Goal: Transaction & Acquisition: Obtain resource

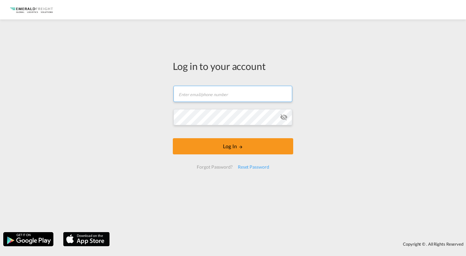
type input "[PERSON_NAME][EMAIL_ADDRESS][DOMAIN_NAME]"
click at [221, 144] on button "Log In" at bounding box center [233, 146] width 120 height 16
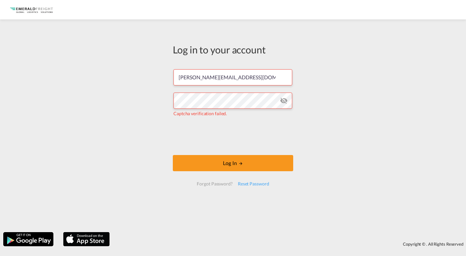
click at [205, 164] on button "Log In" at bounding box center [233, 163] width 120 height 16
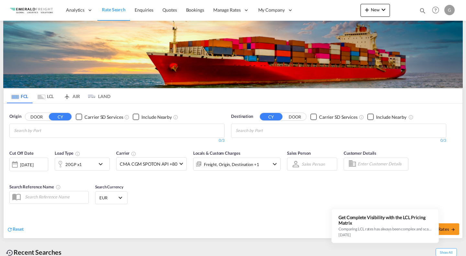
click at [146, 129] on md-chips at bounding box center [117, 131] width 214 height 14
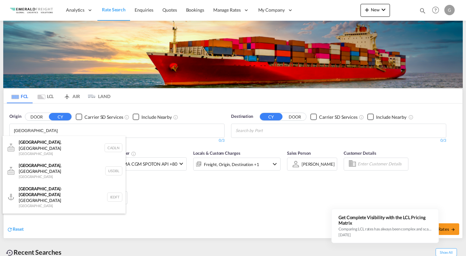
type input "[GEOGRAPHIC_DATA]"
click at [45, 211] on div "[GEOGRAPHIC_DATA] [GEOGRAPHIC_DATA] IEDUB" at bounding box center [64, 220] width 123 height 19
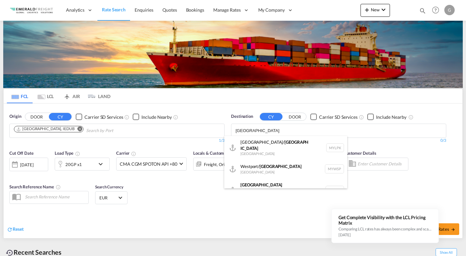
type input "[GEOGRAPHIC_DATA]"
click at [258, 145] on div "[GEOGRAPHIC_DATA]/ [GEOGRAPHIC_DATA] [GEOGRAPHIC_DATA] MYLPK" at bounding box center [285, 147] width 123 height 23
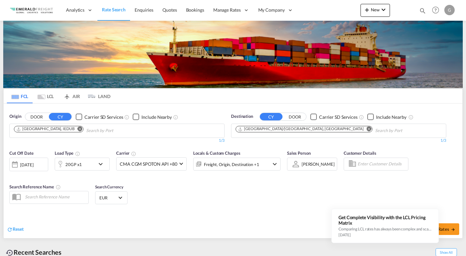
click at [366, 129] on md-icon "Remove" at bounding box center [368, 128] width 5 height 5
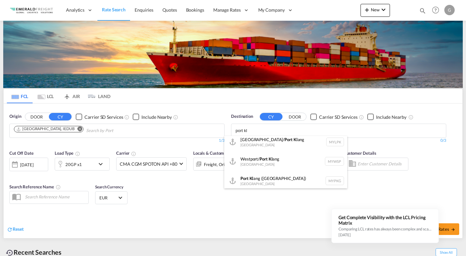
scroll to position [6, 0]
type input "port kl"
click at [264, 177] on div "Port [PERSON_NAME] ([GEOGRAPHIC_DATA]) [GEOGRAPHIC_DATA] MYPKG" at bounding box center [285, 178] width 123 height 19
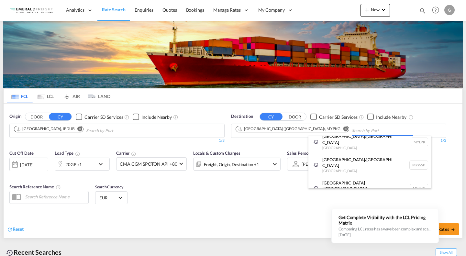
scroll to position [0, 0]
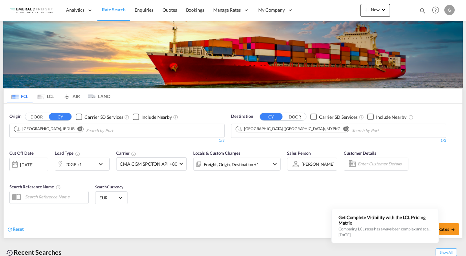
click at [33, 164] on div "[DATE]" at bounding box center [26, 165] width 13 height 6
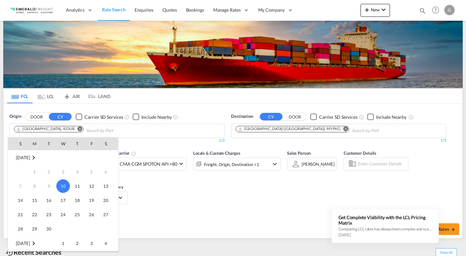
click at [38, 198] on span "15" at bounding box center [34, 200] width 13 height 13
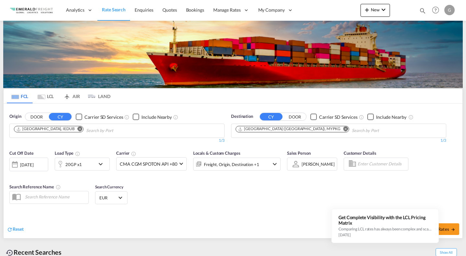
click at [181, 164] on md-select-value "CMA CGM SPOTON API +80" at bounding box center [151, 163] width 70 height 13
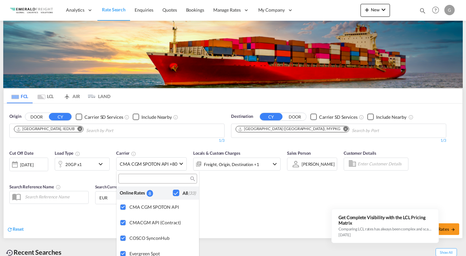
click at [181, 164] on md-backdrop at bounding box center [233, 128] width 466 height 256
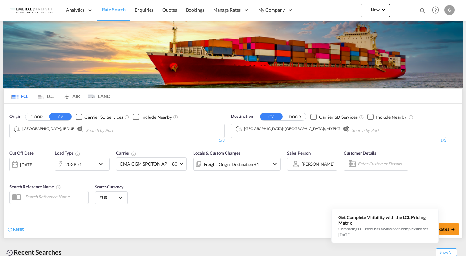
scroll to position [32, 0]
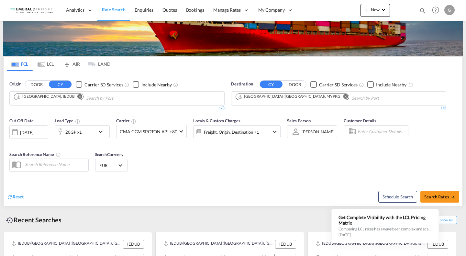
click at [448, 196] on span "Search Rates" at bounding box center [439, 196] width 31 height 5
type input "IEDUB to MYPKG / [DATE]"
